Goal: Information Seeking & Learning: Find contact information

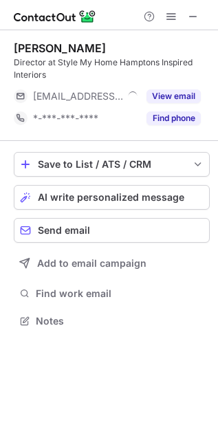
scroll to position [311, 218]
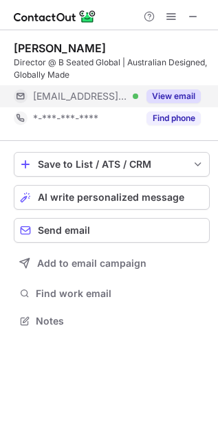
click at [169, 87] on div "View email" at bounding box center [169, 96] width 63 height 22
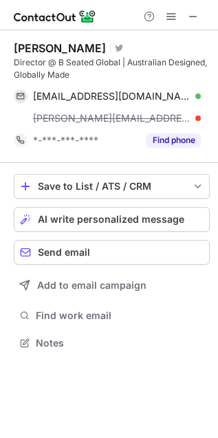
scroll to position [334, 218]
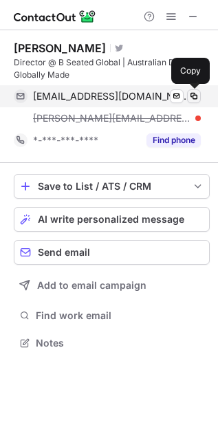
click at [200, 96] on button at bounding box center [194, 96] width 14 height 14
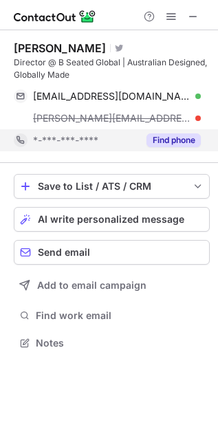
click at [155, 135] on button "Find phone" at bounding box center [173, 140] width 54 height 14
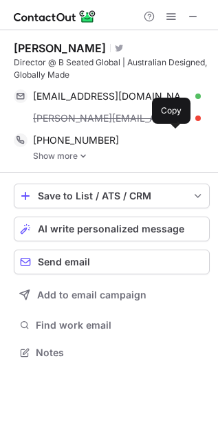
scroll to position [342, 218]
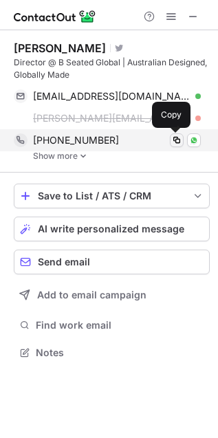
click at [174, 144] on span at bounding box center [176, 140] width 11 height 11
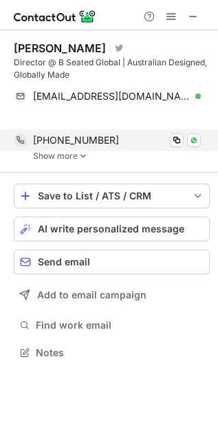
scroll to position [320, 218]
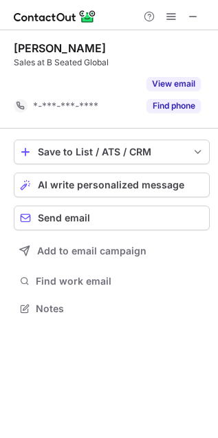
scroll to position [7, 7]
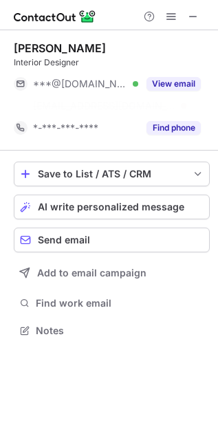
scroll to position [8, 7]
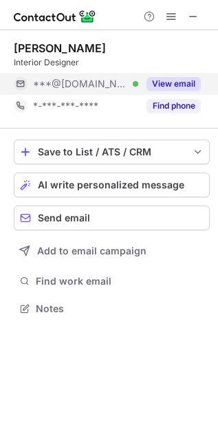
click at [144, 83] on div "View email" at bounding box center [169, 84] width 63 height 22
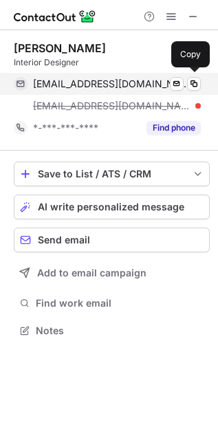
scroll to position [321, 218]
click at [198, 83] on span at bounding box center [193, 83] width 11 height 11
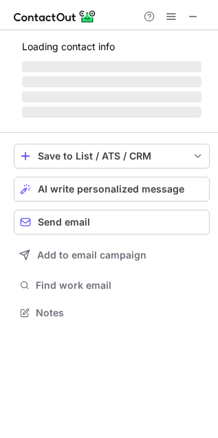
scroll to position [321, 218]
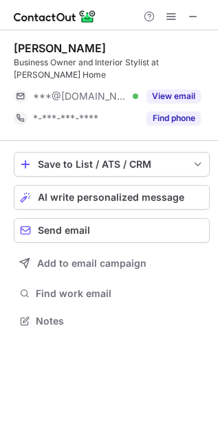
scroll to position [311, 218]
drag, startPoint x: 106, startPoint y: 50, endPoint x: 7, endPoint y: 39, distance: 99.6
click at [7, 39] on div "[PERSON_NAME] Business Owner and Interior Stylist at [PERSON_NAME] Home ***@[DO…" at bounding box center [109, 186] width 218 height 312
copy div "[PERSON_NAME]"
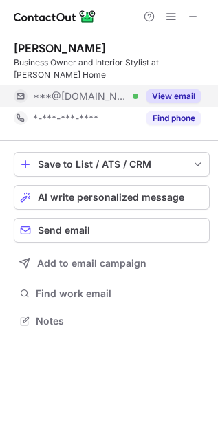
click at [179, 96] on button "View email" at bounding box center [173, 96] width 54 height 14
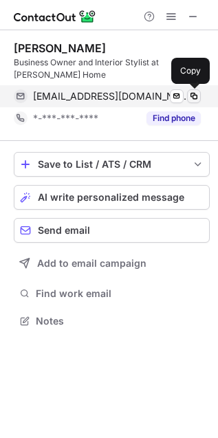
click at [197, 96] on span at bounding box center [193, 96] width 11 height 11
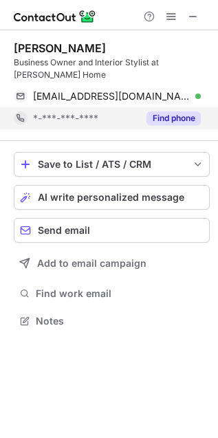
click at [168, 119] on button "Find phone" at bounding box center [173, 118] width 54 height 14
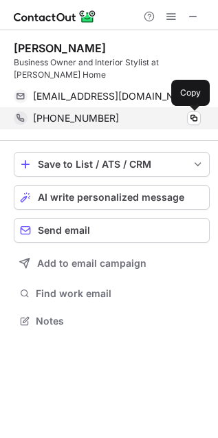
click at [201, 118] on div "[PHONE_NUMBER] Copy" at bounding box center [107, 118] width 187 height 22
click at [194, 116] on span at bounding box center [193, 118] width 11 height 11
